Goal: Find specific page/section: Find specific page/section

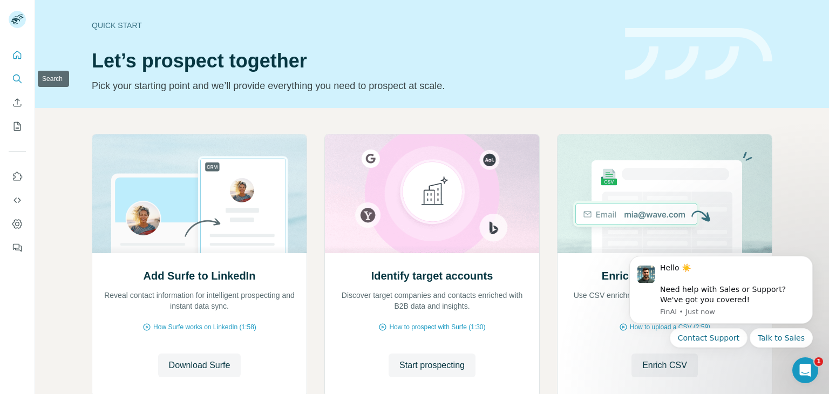
click at [16, 76] on icon "Search" at bounding box center [17, 78] width 11 height 11
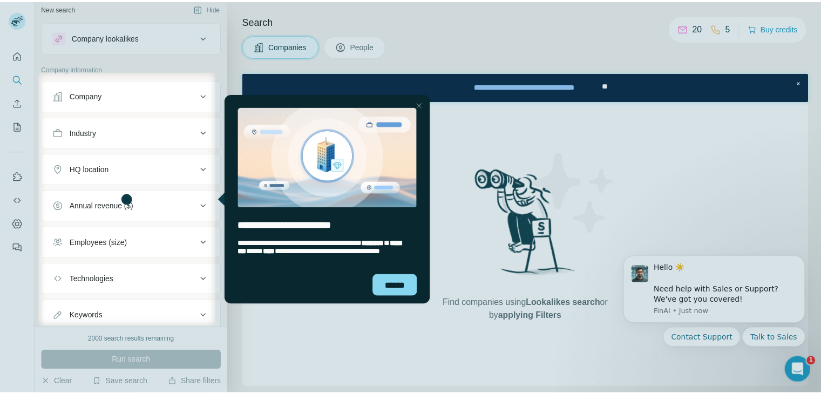
scroll to position [6, 0]
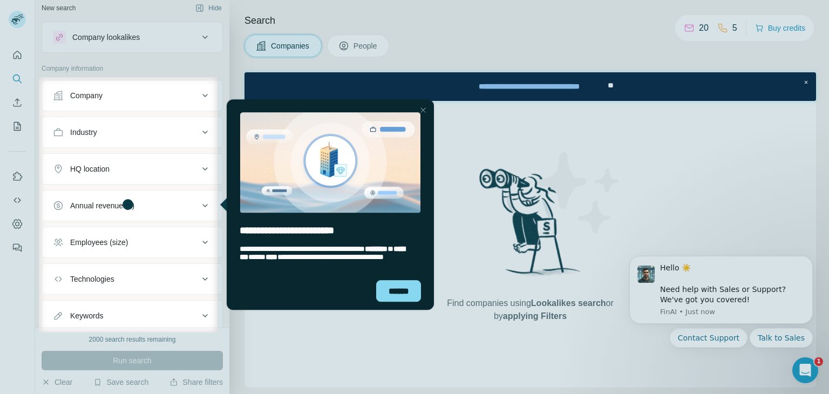
click at [16, 133] on div at bounding box center [19, 204] width 39 height 255
click at [17, 184] on div at bounding box center [19, 204] width 39 height 255
click at [426, 109] on div "Close Step" at bounding box center [422, 110] width 13 height 13
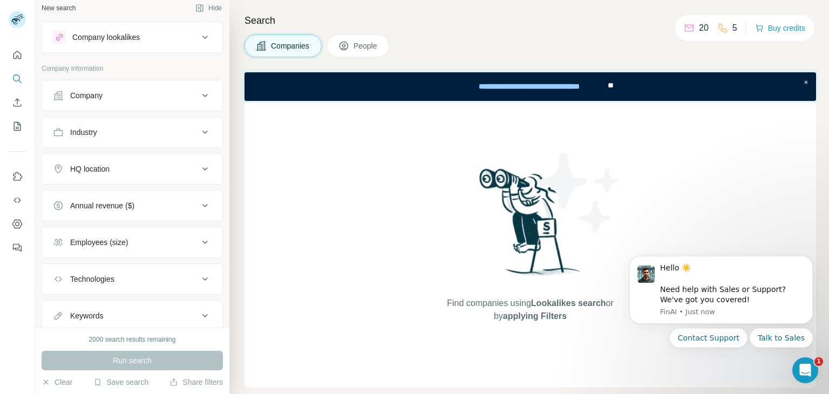
click at [357, 50] on span "People" at bounding box center [365, 45] width 25 height 11
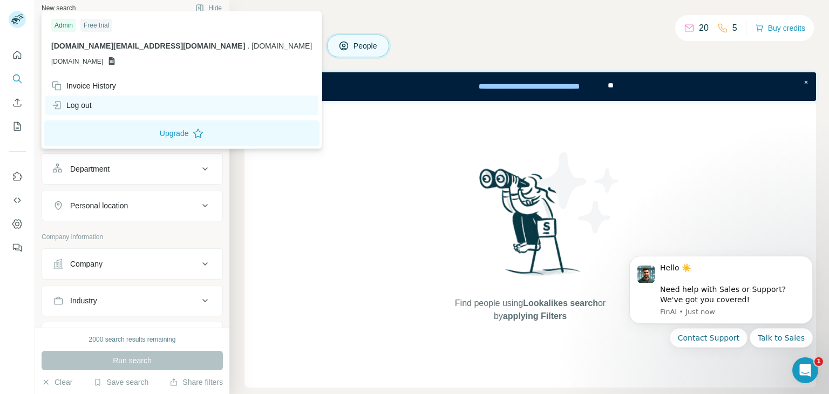
click at [78, 102] on div "Log out" at bounding box center [71, 105] width 40 height 11
